Goal: Information Seeking & Learning: Learn about a topic

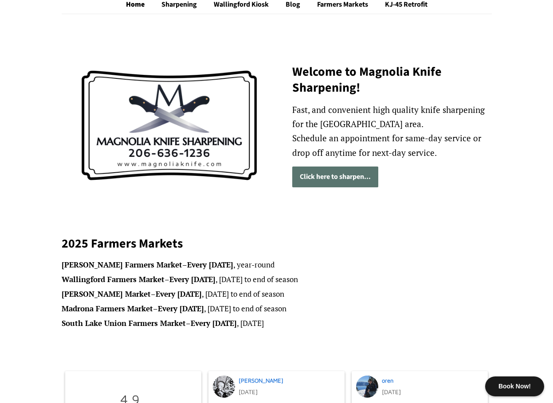
scroll to position [89, 0]
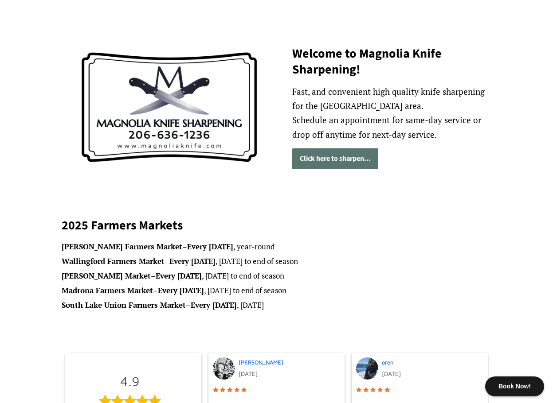
drag, startPoint x: 277, startPoint y: 304, endPoint x: 62, endPoint y: 313, distance: 216.0
click at [62, 313] on div "2025 Farmers Markets Ballard Farmers Market – Every Sunday , year-round Walling…" at bounding box center [277, 272] width 430 height 132
click at [237, 327] on div "2025 Farmers Markets Ballard Farmers Market – Every Sunday , year-round Walling…" at bounding box center [277, 272] width 430 height 132
click at [239, 316] on div "2025 Farmers Markets Ballard Farmers Market – Every Sunday , year-round Walling…" at bounding box center [277, 272] width 430 height 132
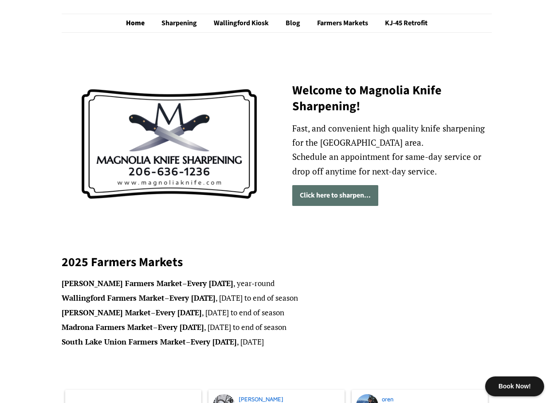
scroll to position [0, 0]
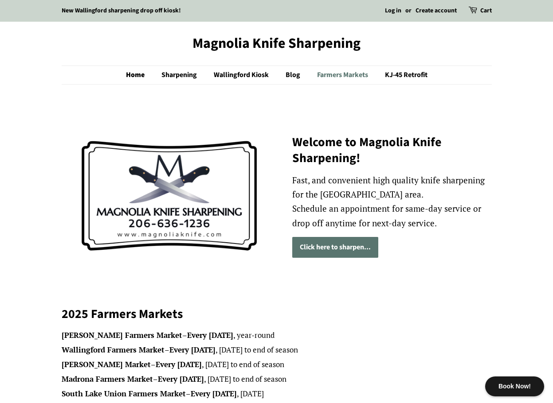
click at [352, 79] on link "Farmers Markets" at bounding box center [343, 75] width 66 height 18
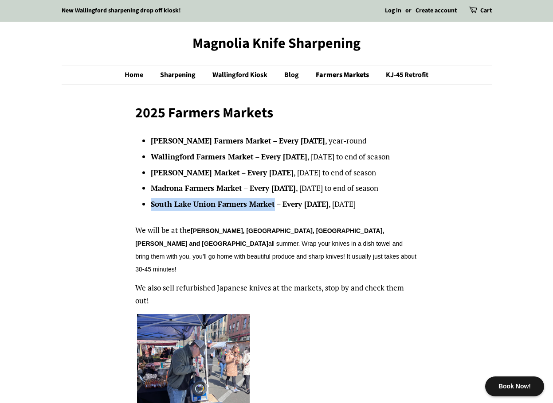
drag, startPoint x: 273, startPoint y: 205, endPoint x: 152, endPoint y: 201, distance: 121.0
click at [152, 201] on strong "South Lake Union Farmers Market" at bounding box center [213, 204] width 124 height 10
click at [297, 244] on span "all summer. Wrap your knives in a dish towel and bring them with you, you'll go…" at bounding box center [275, 256] width 281 height 33
click at [221, 236] on p "We will be at the Ballard, Wallingford, Madrona, Queen Anne and South Lake Unio…" at bounding box center [276, 249] width 282 height 51
click at [188, 69] on link "Sharpening" at bounding box center [178, 75] width 51 height 18
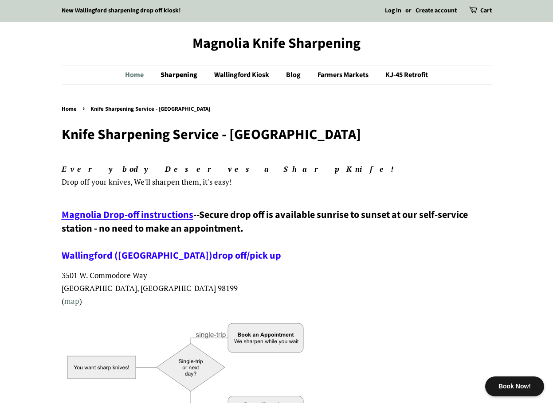
click at [141, 77] on link "Home" at bounding box center [138, 75] width 27 height 18
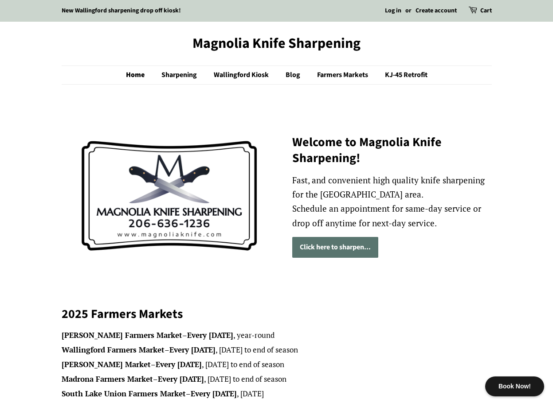
click at [349, 250] on link "Click here to sharpen..." at bounding box center [335, 247] width 86 height 21
click at [126, 82] on link "Home" at bounding box center [139, 75] width 27 height 18
click at [185, 79] on link "Sharpening" at bounding box center [180, 75] width 51 height 18
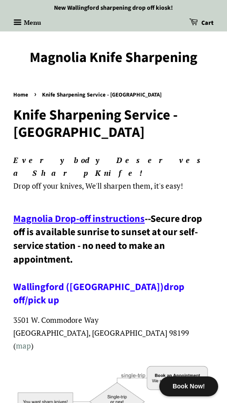
click at [24, 15] on div "New Wallingford sharpening drop off kiosk! Log in or Create account Cart 0 New …" at bounding box center [113, 15] width 227 height 31
click at [24, 21] on button "Menu" at bounding box center [27, 23] width 28 height 15
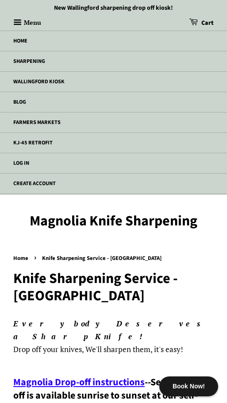
click at [22, 116] on link "Farmers Markets" at bounding box center [113, 123] width 227 height 20
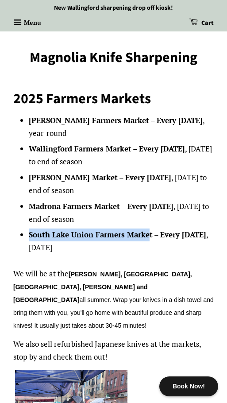
drag, startPoint x: 150, startPoint y: 220, endPoint x: 30, endPoint y: 220, distance: 120.5
click at [30, 230] on strong "South Lake Union Farmers Market" at bounding box center [91, 235] width 124 height 10
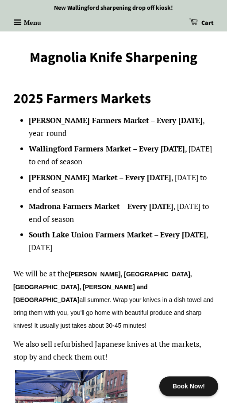
click at [120, 230] on strong "South Lake Union Farmers Market" at bounding box center [91, 235] width 124 height 10
click at [121, 230] on strong "South Lake Union Farmers Market" at bounding box center [91, 235] width 124 height 10
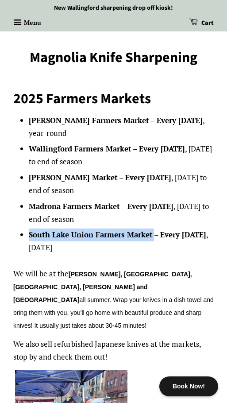
drag, startPoint x: 155, startPoint y: 220, endPoint x: 25, endPoint y: 221, distance: 129.8
click at [25, 221] on div "[PERSON_NAME] Farmers Market – Every [DATE] , year-round Wallingford Farmers Ma…" at bounding box center [113, 329] width 201 height 430
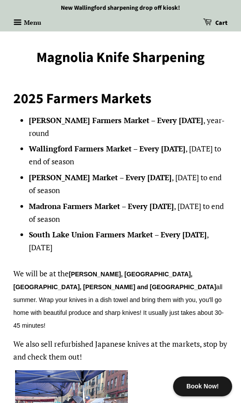
click at [106, 203] on li "Madrona Farmers Market – Every [DATE] to end of season" at bounding box center [128, 213] width 199 height 26
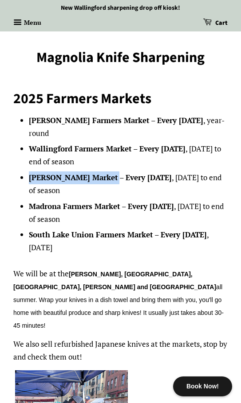
drag, startPoint x: 135, startPoint y: 164, endPoint x: 16, endPoint y: 164, distance: 119.6
click at [16, 164] on div "[PERSON_NAME] Farmers Market – Every [DATE] , year-round Wallingford Farmers Ma…" at bounding box center [120, 329] width 214 height 430
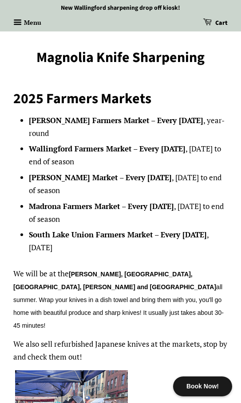
click at [136, 146] on li "Wallingford Farmers Market – Every [DATE] to end of season" at bounding box center [128, 156] width 199 height 26
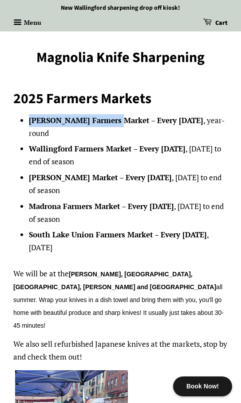
drag, startPoint x: 114, startPoint y: 119, endPoint x: 31, endPoint y: 123, distance: 83.4
click at [31, 123] on li "[PERSON_NAME] Farmers Market – Every [DATE] , year-round" at bounding box center [128, 127] width 199 height 26
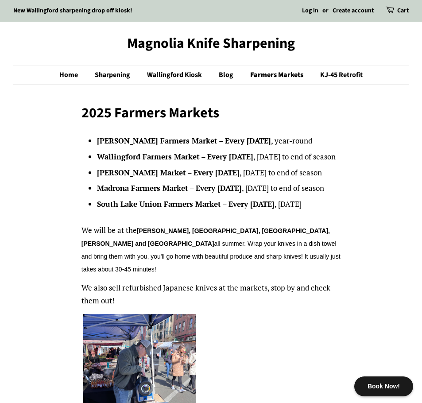
click at [171, 211] on li "South Lake Union Farmers Market – Every [DATE]" at bounding box center [219, 204] width 244 height 13
drag, startPoint x: 187, startPoint y: 211, endPoint x: 95, endPoint y: 210, distance: 92.6
click at [95, 210] on div "[PERSON_NAME] Farmers Market – Every [DATE] , year-round Wallingford Farmers Ma…" at bounding box center [211, 311] width 259 height 353
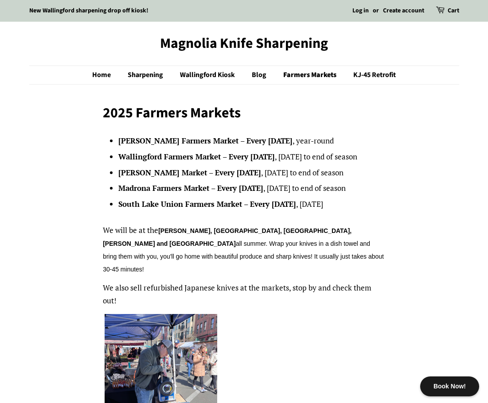
click at [227, 179] on li "[PERSON_NAME] Market – Every [DATE] to end of season" at bounding box center [251, 173] width 267 height 13
click at [227, 195] on li "Madrona Farmers Market – Every [DATE] to end of season" at bounding box center [251, 188] width 267 height 13
drag, startPoint x: 351, startPoint y: 200, endPoint x: 118, endPoint y: 203, distance: 232.2
click at [118, 203] on li "South Lake Union Farmers Market – Every [DATE]" at bounding box center [251, 204] width 267 height 13
click at [140, 224] on p "We will be at the [GEOGRAPHIC_DATA], [GEOGRAPHIC_DATA], [GEOGRAPHIC_DATA], [PER…" at bounding box center [244, 249] width 282 height 51
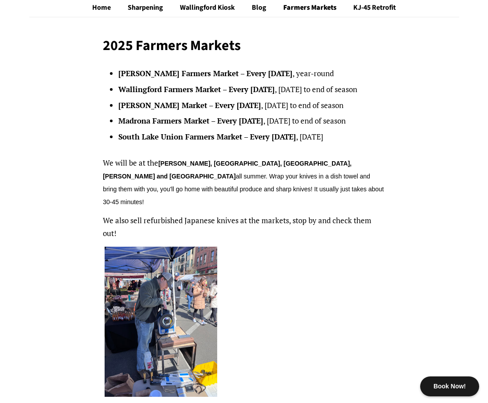
scroll to position [89, 0]
